Goal: Information Seeking & Learning: Learn about a topic

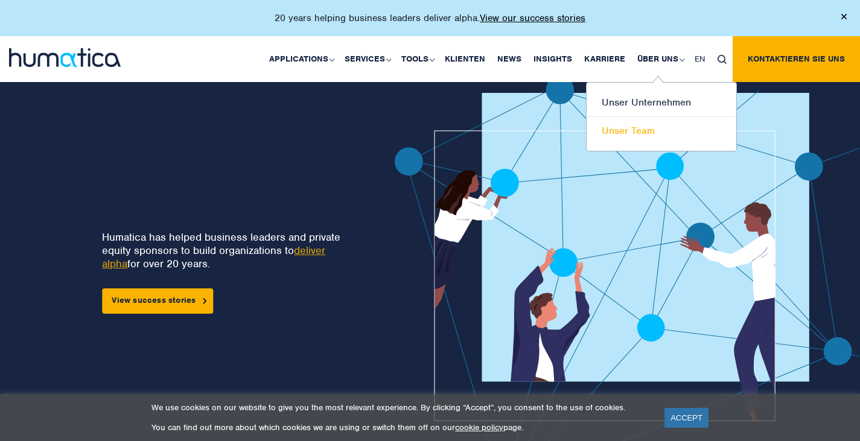
click at [630, 142] on link "Unser Team" at bounding box center [662, 131] width 150 height 28
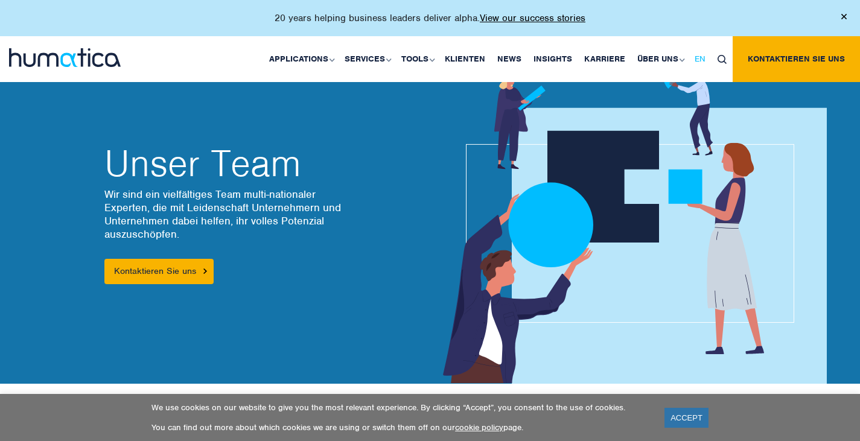
click at [704, 56] on span "EN" at bounding box center [700, 59] width 11 height 10
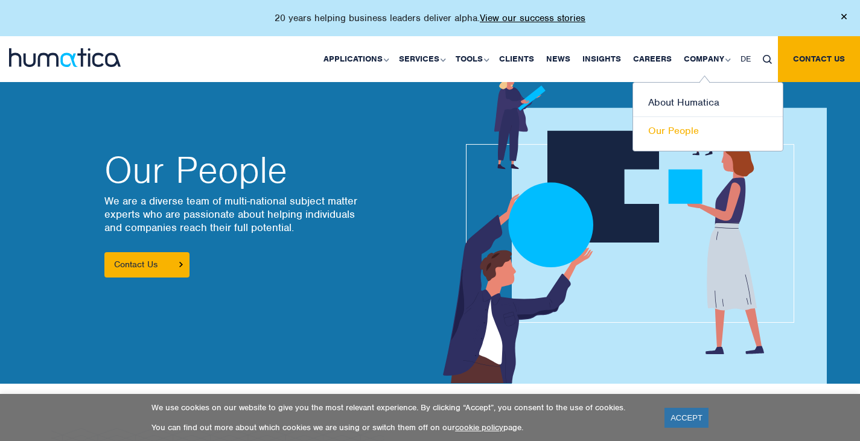
click at [679, 128] on link "Our People" at bounding box center [708, 131] width 150 height 28
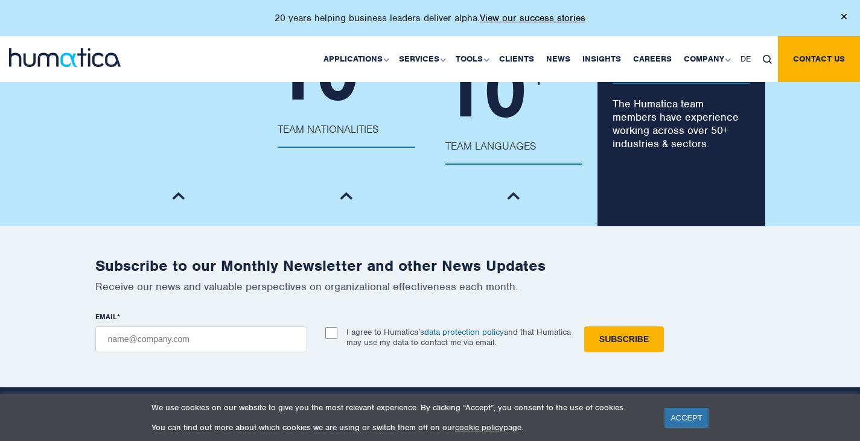
scroll to position [1428, 0]
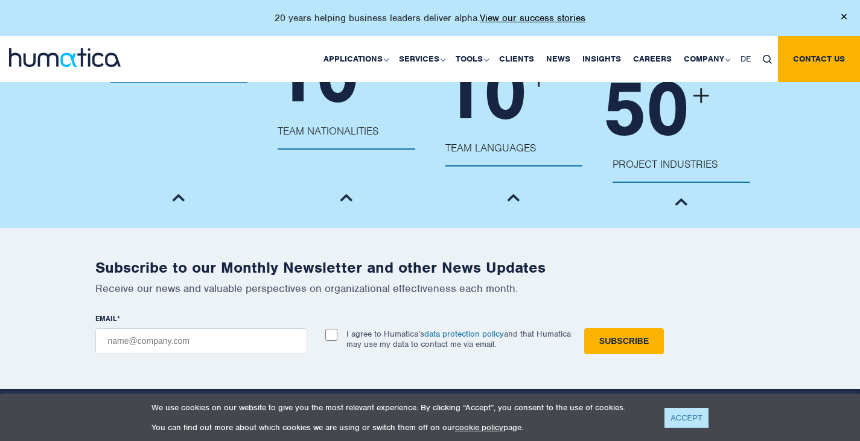
click at [676, 410] on link "ACCEPT" at bounding box center [687, 418] width 44 height 20
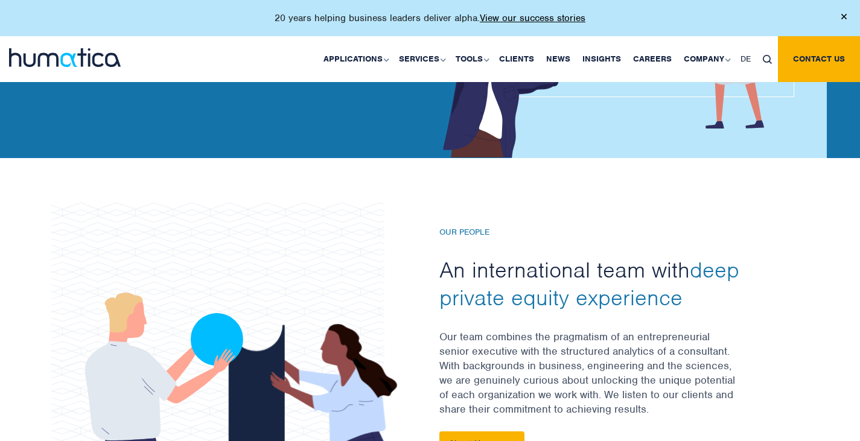
scroll to position [145, 0]
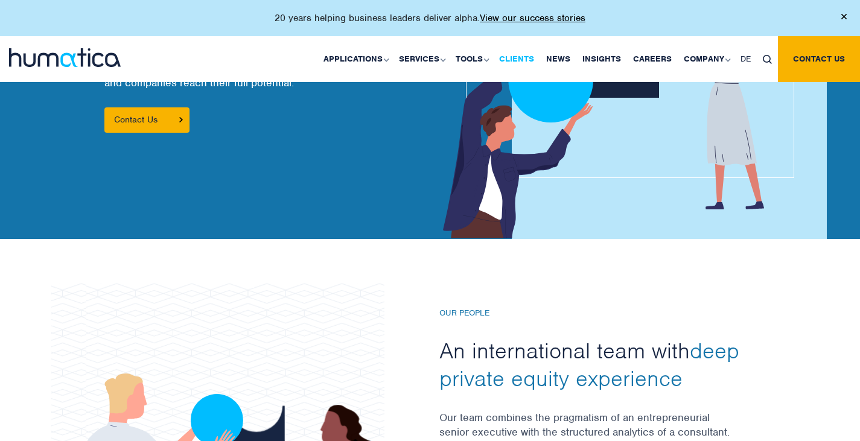
click at [519, 56] on link "Clients" at bounding box center [516, 59] width 47 height 46
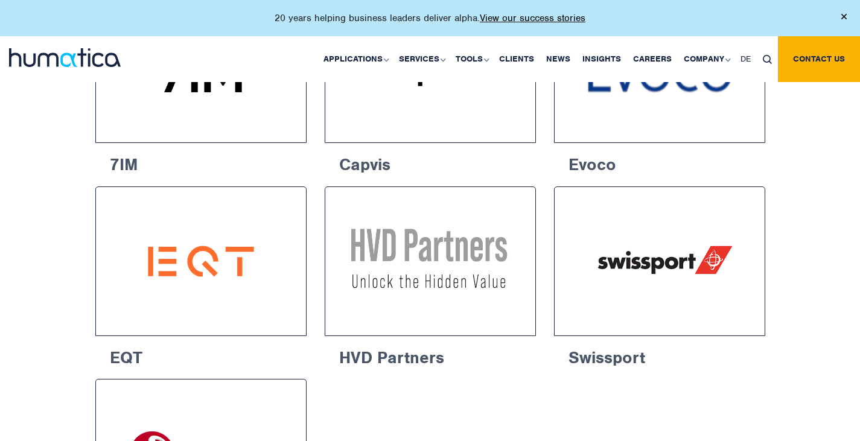
scroll to position [1886, 0]
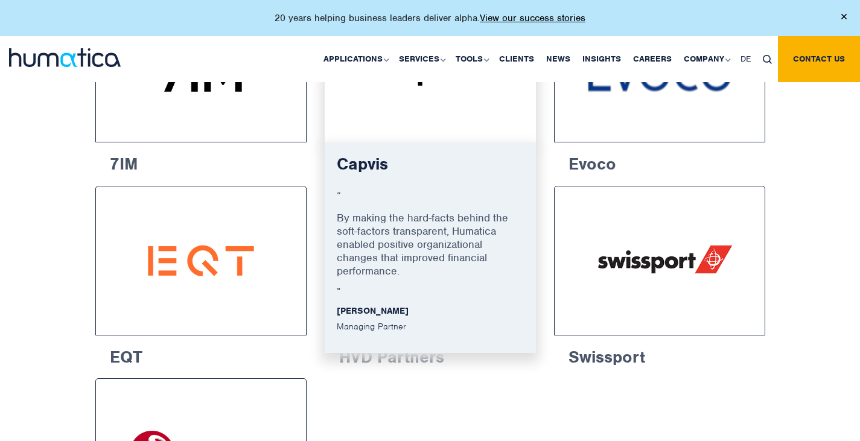
click at [371, 310] on div "Capvis “ By making the hard-facts behind the soft-factors transparent, Humatica…" at bounding box center [430, 247] width 211 height 211
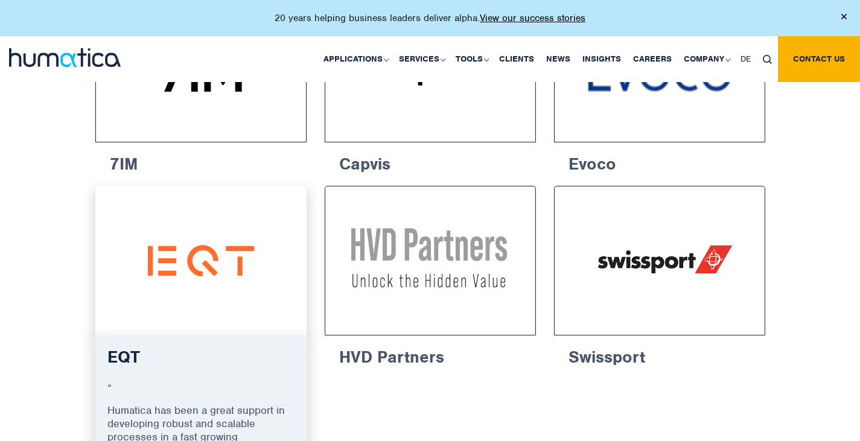
drag, startPoint x: 426, startPoint y: 81, endPoint x: 100, endPoint y: 245, distance: 364.5
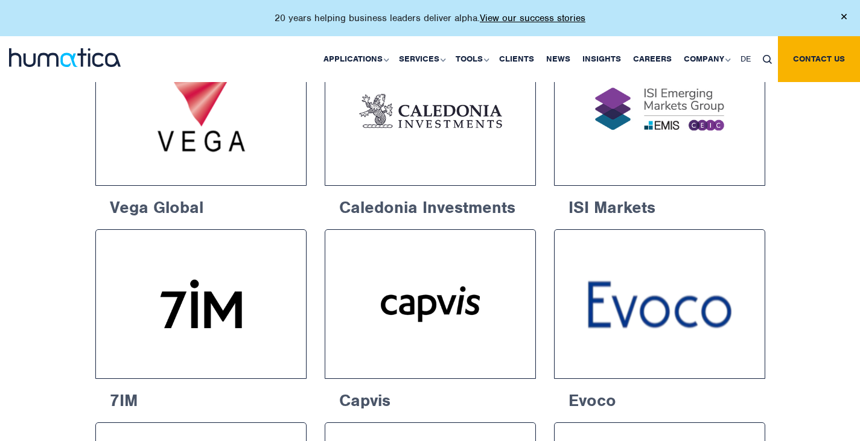
scroll to position [1635, 0]
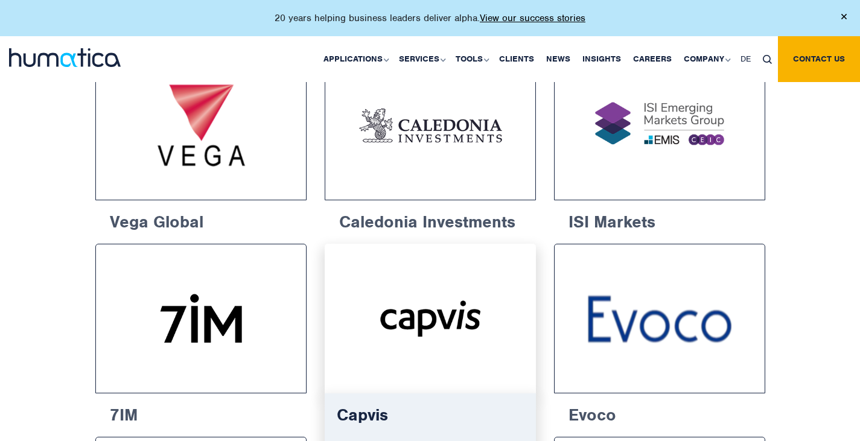
click at [435, 325] on img at bounding box center [430, 318] width 167 height 105
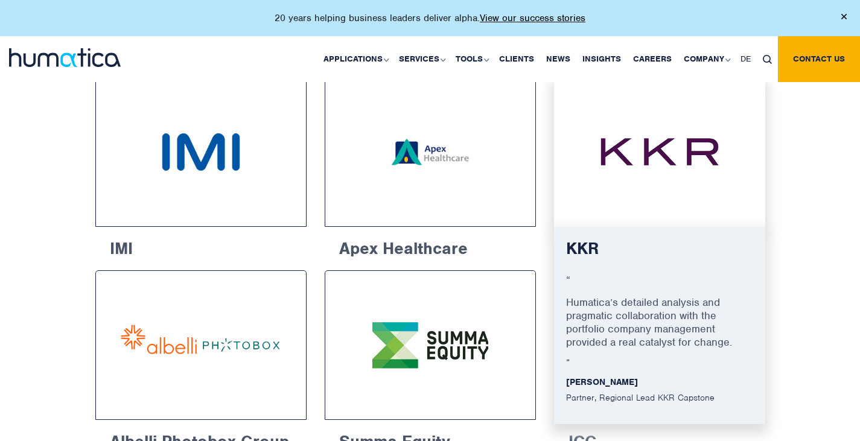
scroll to position [643, 0]
click at [612, 167] on img at bounding box center [660, 152] width 167 height 105
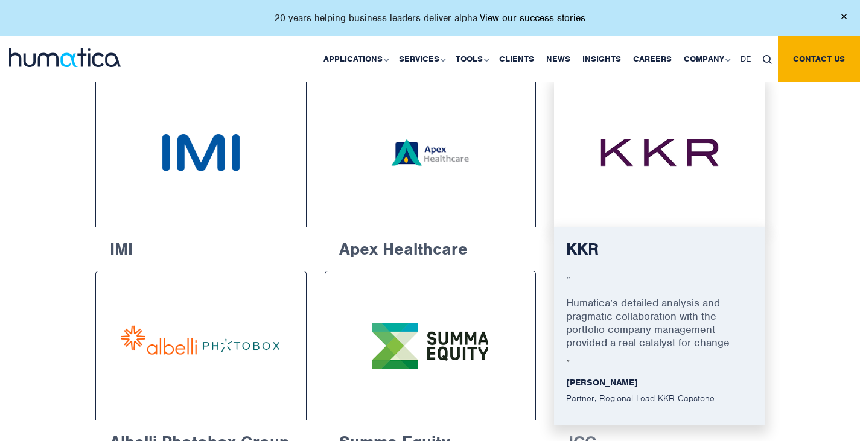
click at [612, 167] on img at bounding box center [660, 152] width 167 height 105
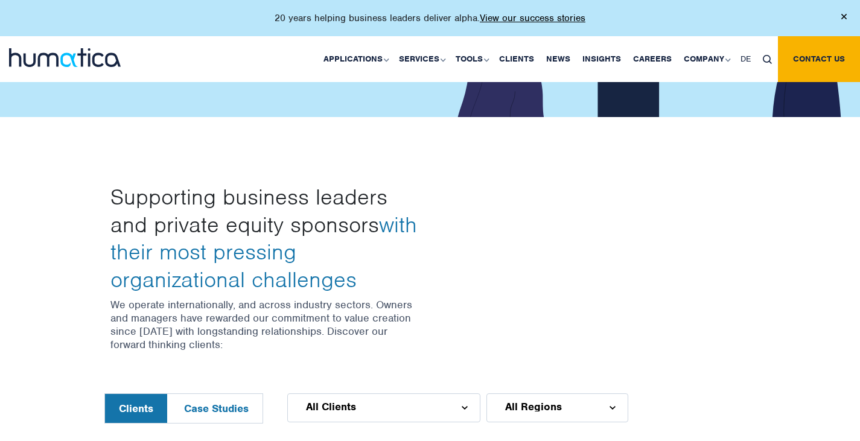
scroll to position [264, 0]
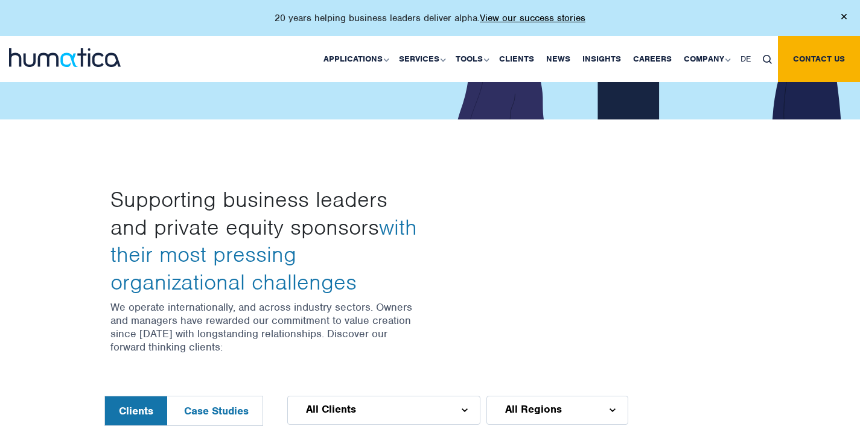
click at [848, 18] on div "20 years helping business leaders deliver alpha. View our success stories" at bounding box center [430, 18] width 860 height 36
click at [843, 15] on img at bounding box center [844, 16] width 5 height 5
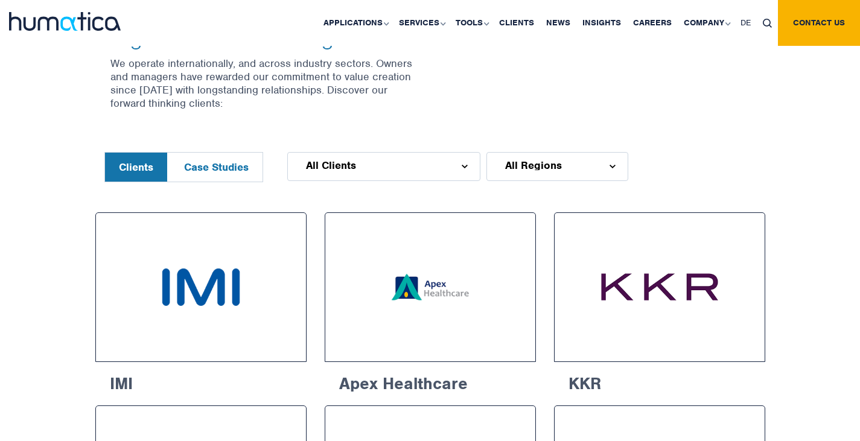
scroll to position [509, 0]
click at [219, 171] on button "Case Studies" at bounding box center [216, 166] width 92 height 29
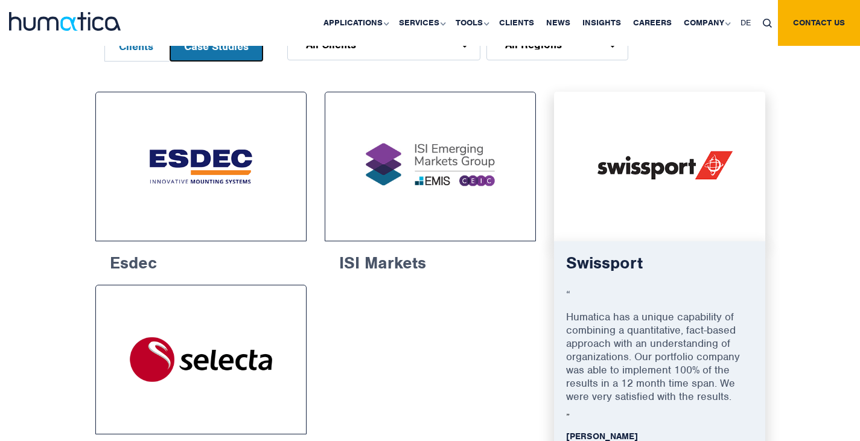
scroll to position [634, 0]
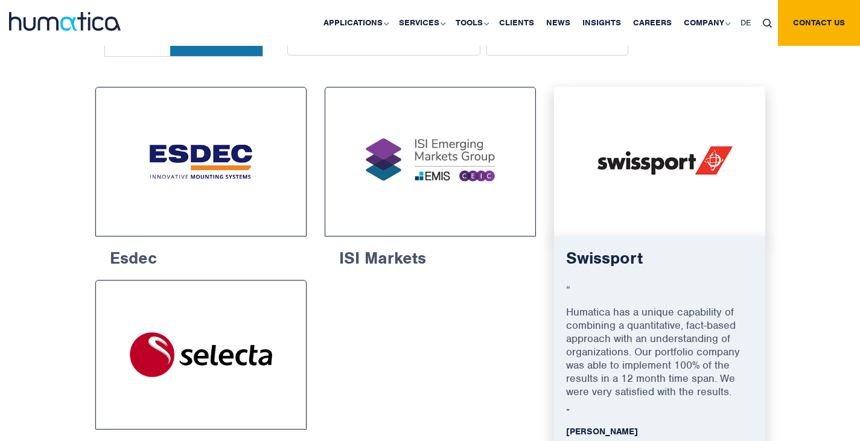
click at [625, 206] on img at bounding box center [660, 161] width 167 height 105
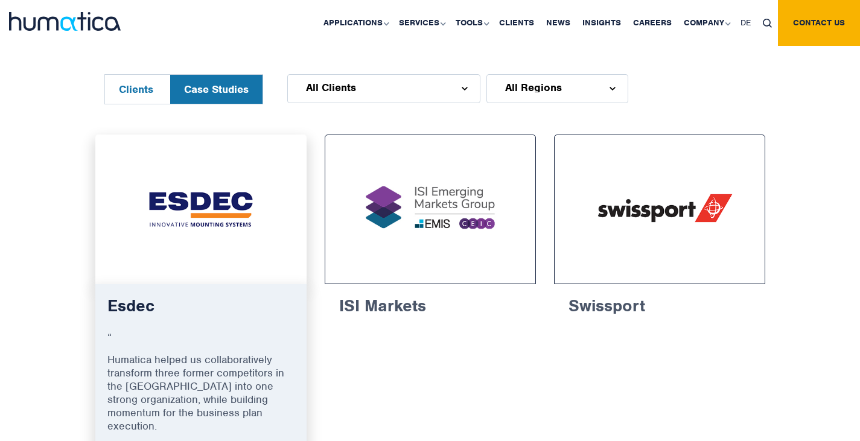
scroll to position [586, 0]
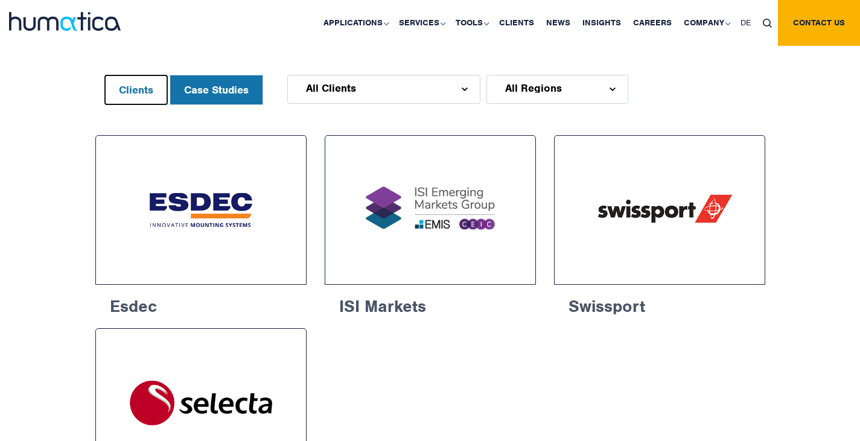
click at [130, 75] on button "Clients" at bounding box center [136, 89] width 62 height 29
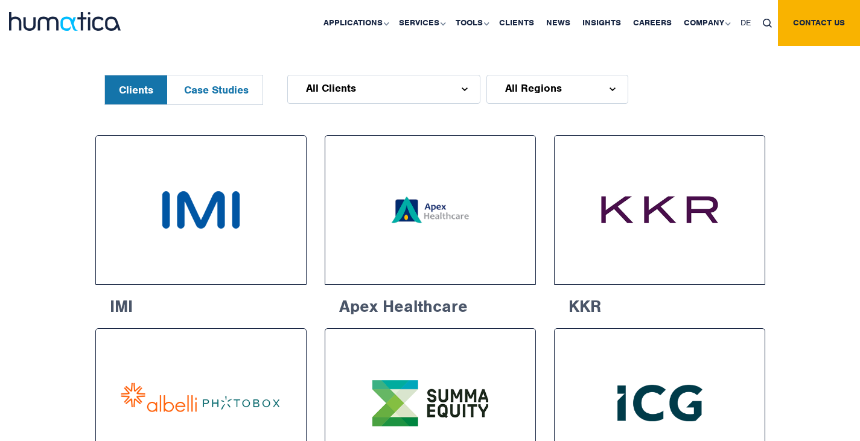
click at [376, 76] on div "All Clients" at bounding box center [383, 89] width 193 height 29
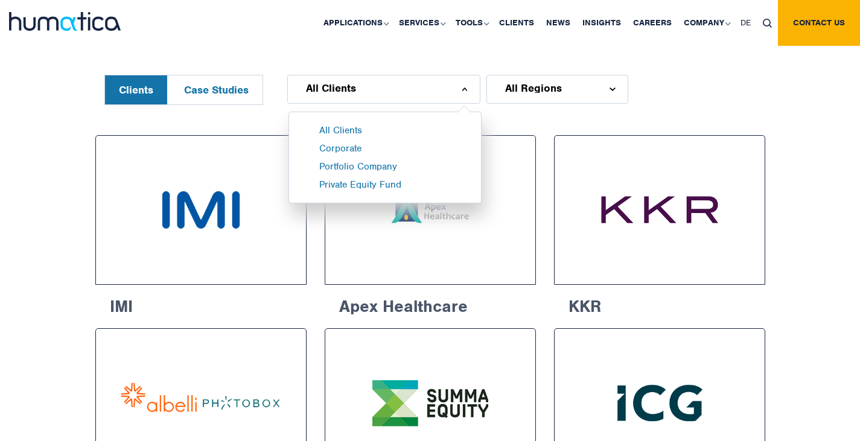
click at [375, 78] on div "All Clients" at bounding box center [383, 89] width 193 height 29
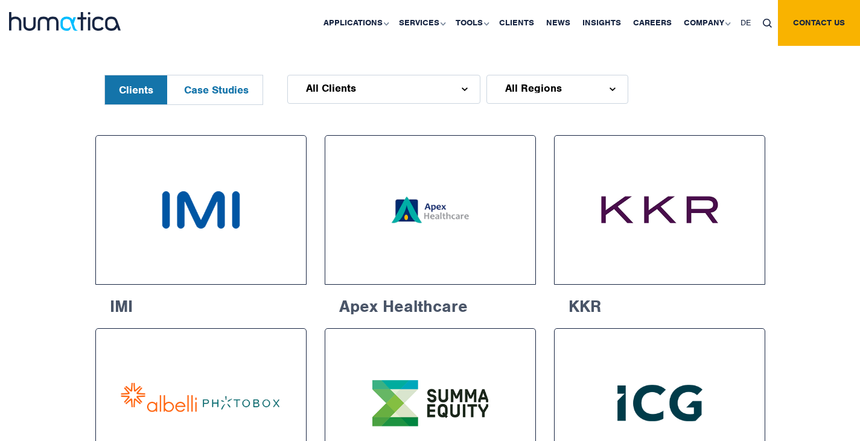
click at [531, 97] on div "All Regions" at bounding box center [558, 89] width 142 height 29
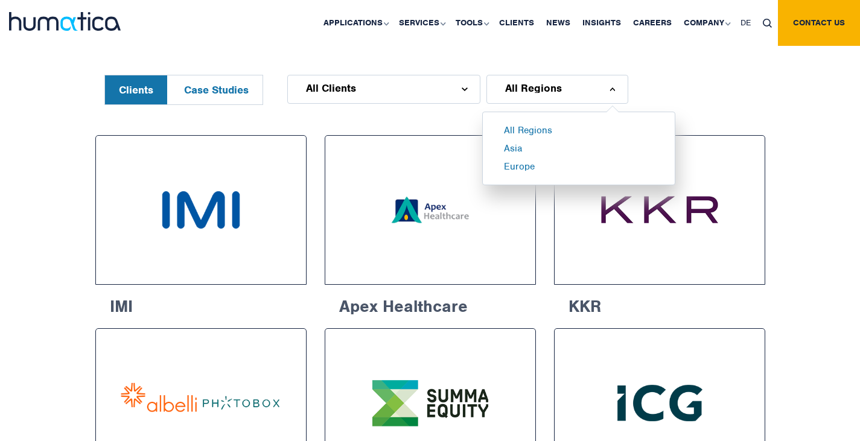
click at [307, 91] on span "All Clients" at bounding box center [331, 88] width 50 height 10
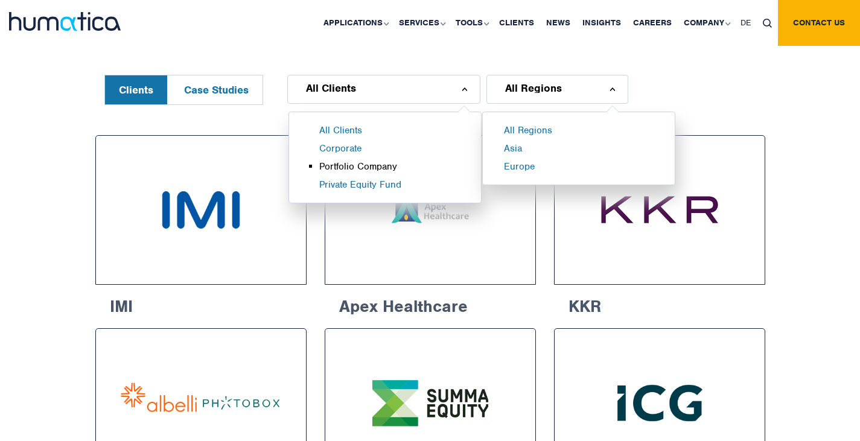
click at [361, 170] on li "Portfolio Company" at bounding box center [400, 170] width 162 height 18
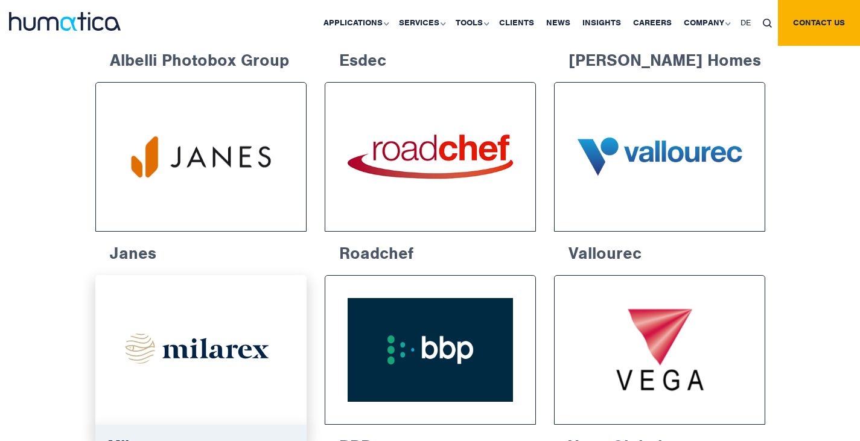
scroll to position [832, 0]
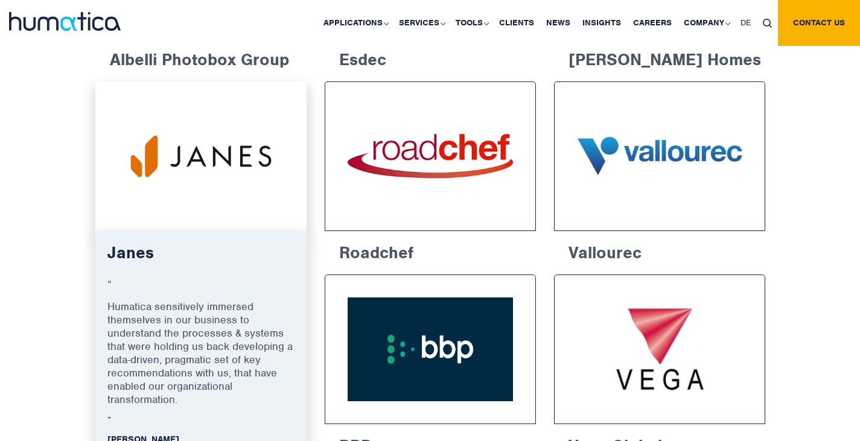
click at [207, 164] on img at bounding box center [201, 156] width 167 height 105
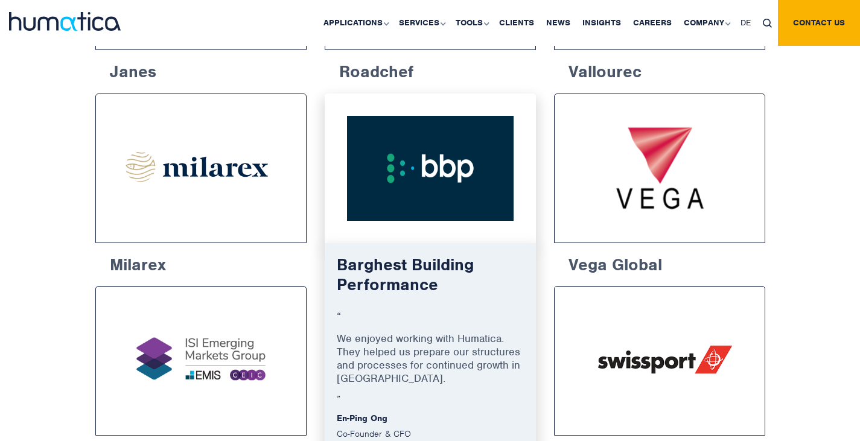
scroll to position [1014, 0]
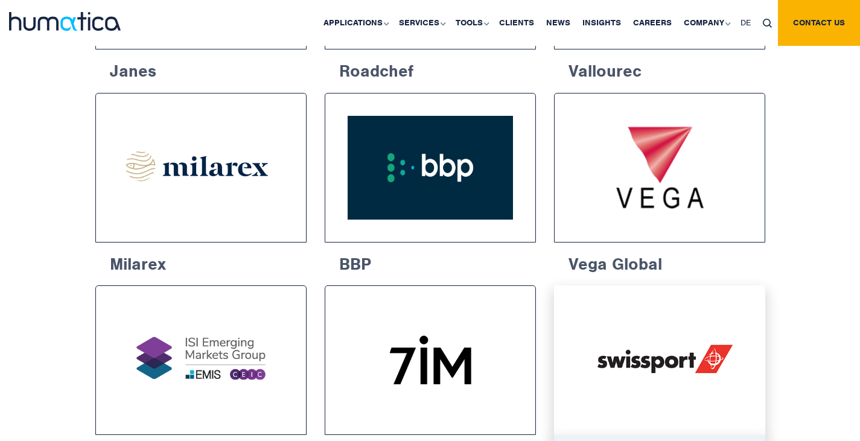
click at [634, 369] on img at bounding box center [660, 360] width 167 height 105
